Goal: Task Accomplishment & Management: Manage account settings

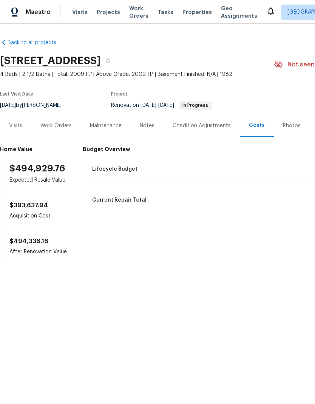
click at [60, 129] on div "Work Orders" at bounding box center [55, 125] width 49 height 22
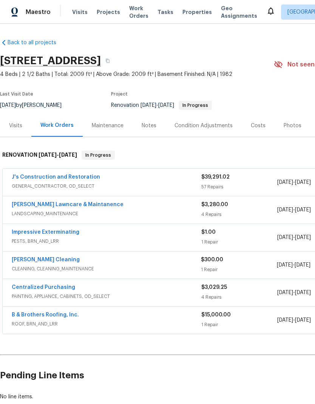
click at [69, 189] on span "GENERAL_CONTRACTOR, OD_SELECT" at bounding box center [106, 186] width 189 height 8
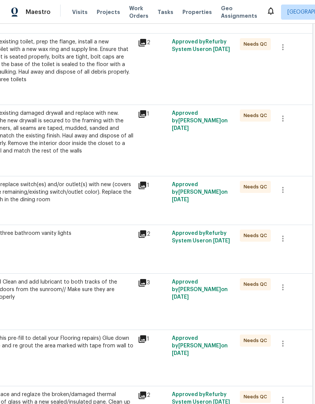
scroll to position [906, 112]
click at [284, 185] on icon "button" at bounding box center [282, 189] width 9 height 9
click at [292, 181] on li "Cancel" at bounding box center [287, 179] width 29 height 12
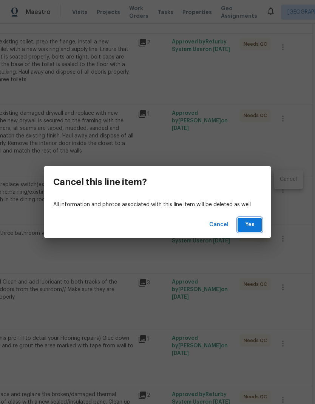
click at [252, 224] on span "Yes" at bounding box center [249, 224] width 12 height 9
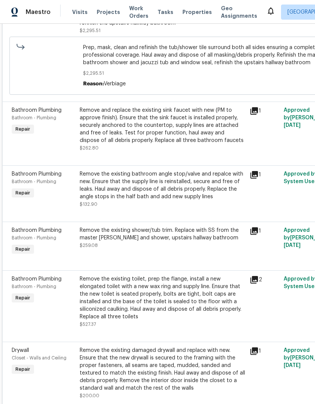
scroll to position [0, 0]
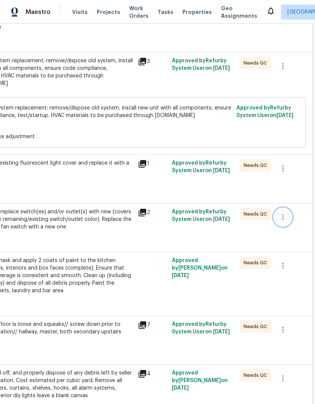
click at [283, 214] on icon "button" at bounding box center [283, 217] width 2 height 6
click at [223, 219] on div at bounding box center [157, 202] width 315 height 404
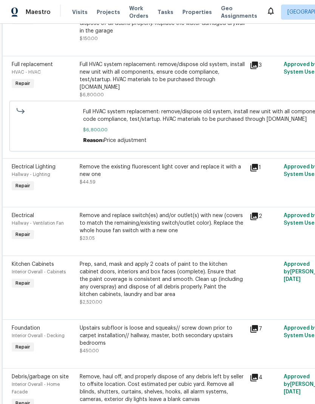
click at [146, 212] on div "Remove and replace switch(es) and/or outlet(s) with new (covers to match the re…" at bounding box center [162, 223] width 165 height 23
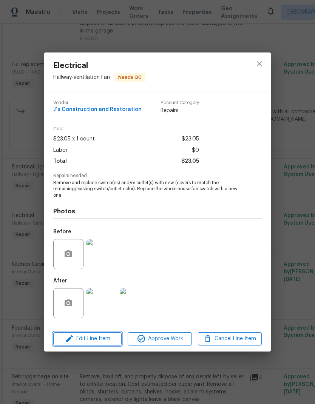
click at [106, 338] on span "Edit Line Item" at bounding box center [87, 338] width 64 height 9
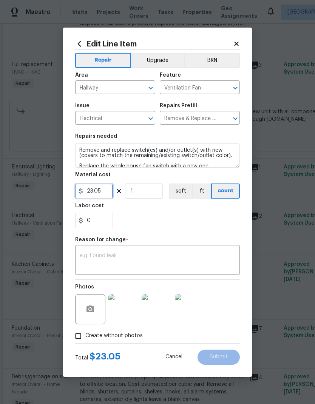
click at [92, 189] on input "23.05" at bounding box center [94, 190] width 38 height 15
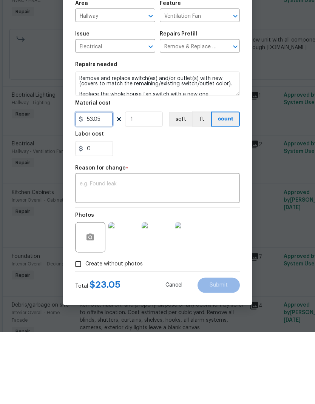
type input "53.05"
click at [164, 253] on textarea at bounding box center [157, 261] width 155 height 16
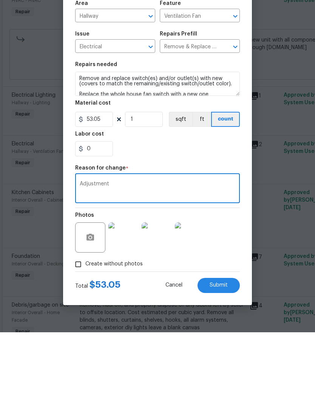
type textarea "Adjustment"
click at [209, 213] on div "0" at bounding box center [157, 220] width 164 height 15
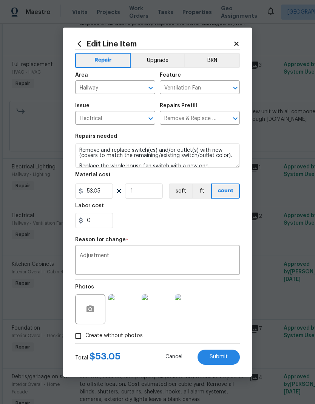
click at [221, 361] on button "Submit" at bounding box center [218, 356] width 42 height 15
type input "23.05"
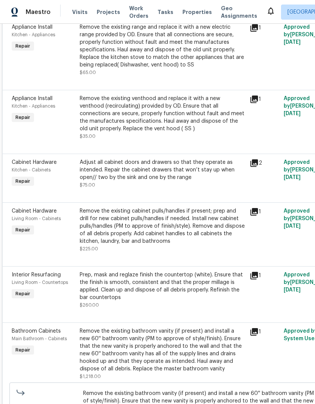
scroll to position [3164, 0]
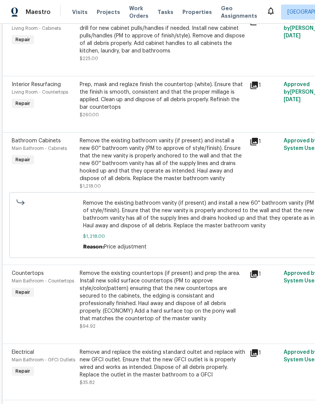
click at [176, 137] on div "Remove the existing bathroom vanity (if present) and install a new 60'' bathroo…" at bounding box center [162, 159] width 165 height 45
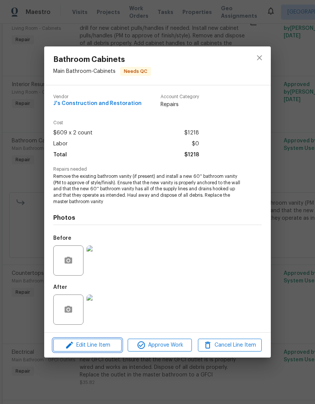
click at [98, 344] on span "Edit Line Item" at bounding box center [87, 344] width 64 height 9
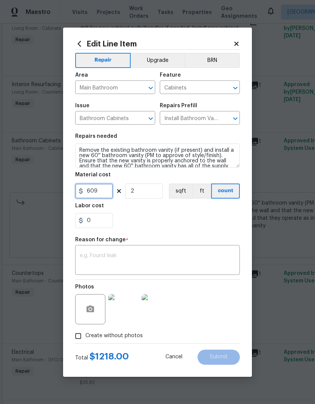
click at [107, 192] on input "609" at bounding box center [94, 190] width 38 height 15
type input "700"
click at [196, 228] on div "0" at bounding box center [157, 220] width 164 height 15
click at [141, 255] on textarea at bounding box center [157, 261] width 155 height 16
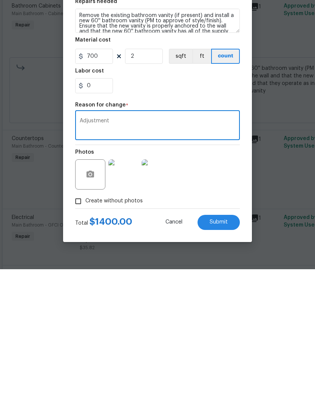
type textarea "Adjustment"
click at [210, 279] on div "Photos" at bounding box center [157, 303] width 164 height 49
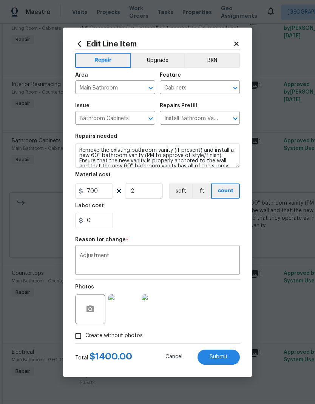
click at [223, 354] on button "Submit" at bounding box center [218, 356] width 42 height 15
type input "609"
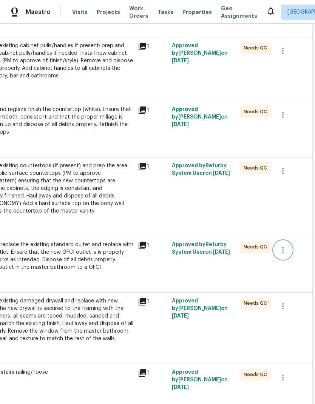
click at [282, 245] on icon "button" at bounding box center [282, 249] width 9 height 9
click at [287, 222] on li "Cancel" at bounding box center [287, 221] width 29 height 12
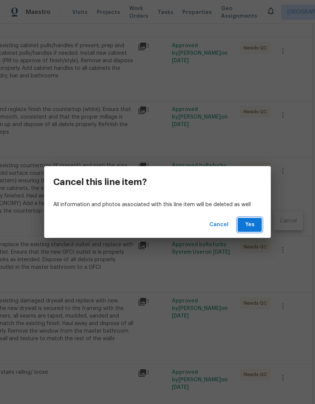
click at [252, 224] on span "Yes" at bounding box center [249, 224] width 12 height 9
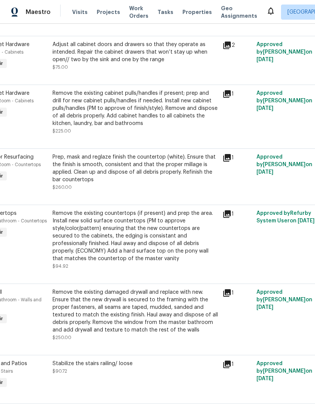
scroll to position [3472, 27]
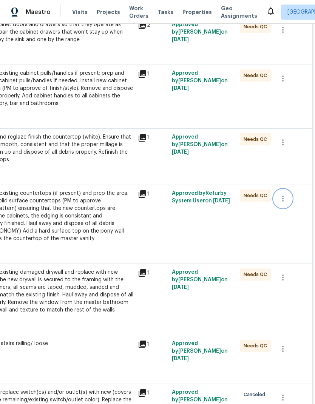
click at [281, 194] on icon "button" at bounding box center [282, 198] width 9 height 9
click at [289, 169] on li "Cancel" at bounding box center [287, 169] width 29 height 12
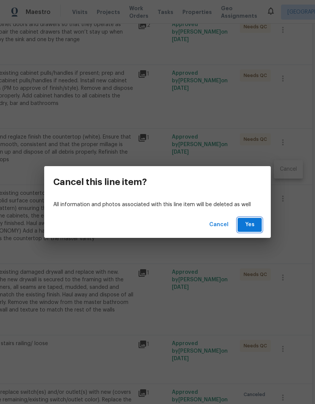
click at [253, 225] on span "Yes" at bounding box center [249, 224] width 12 height 9
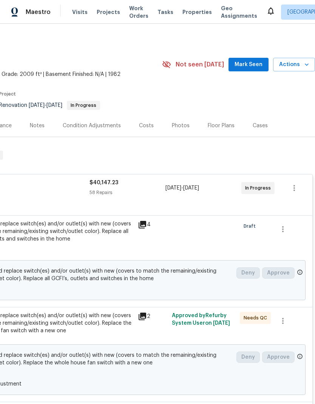
scroll to position [0, 112]
